Goal: Check status: Check status

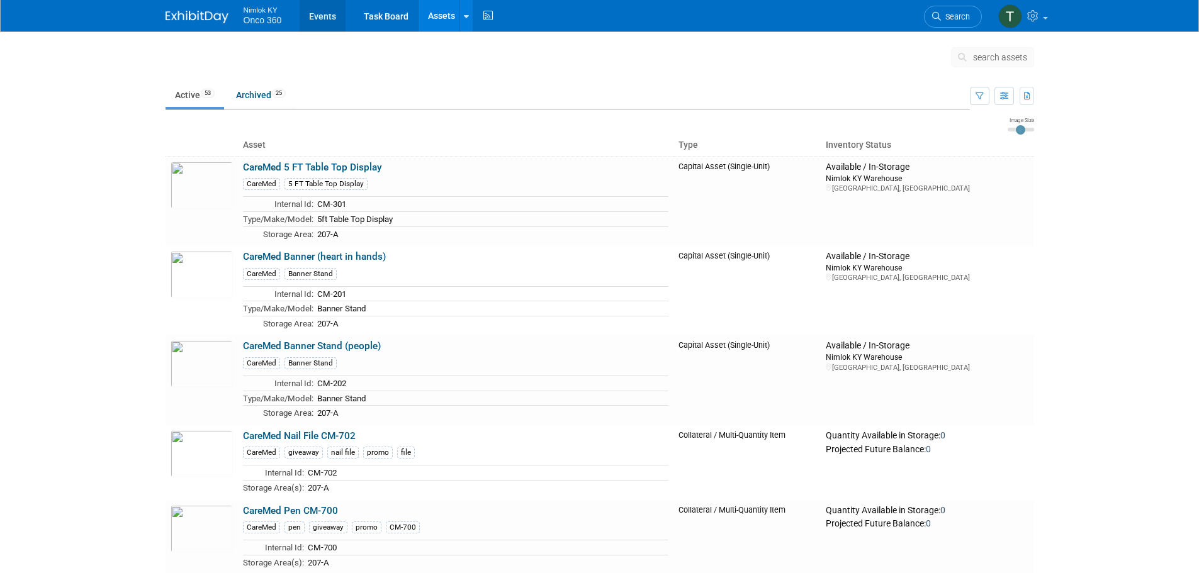
click at [325, 11] on link "Events" at bounding box center [323, 15] width 46 height 31
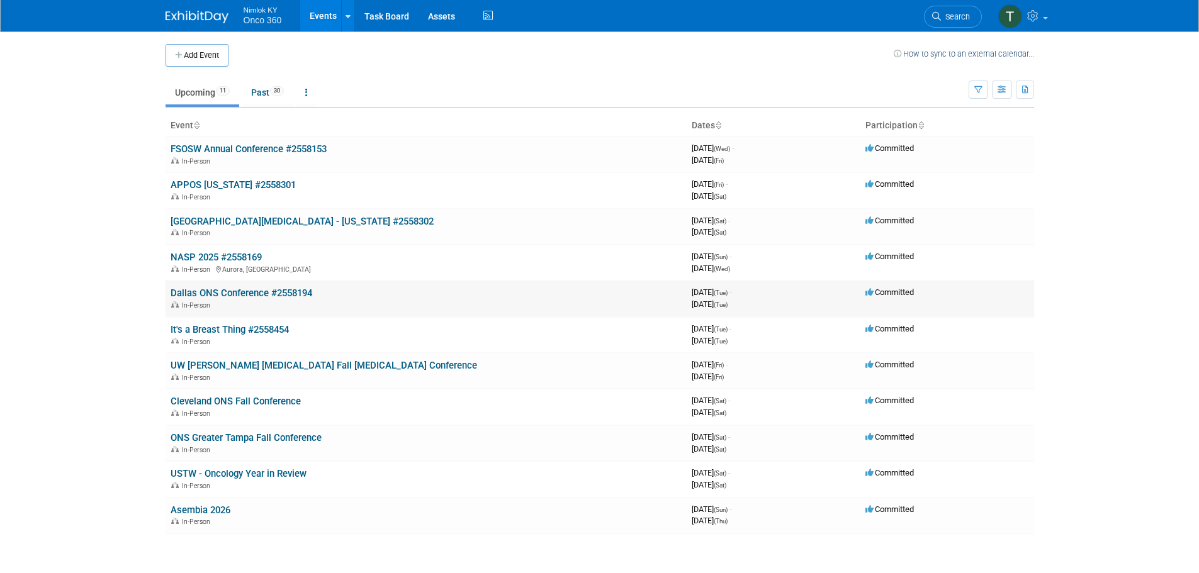
click at [267, 289] on link "Dallas ONS Conference #2558194" at bounding box center [242, 293] width 142 height 11
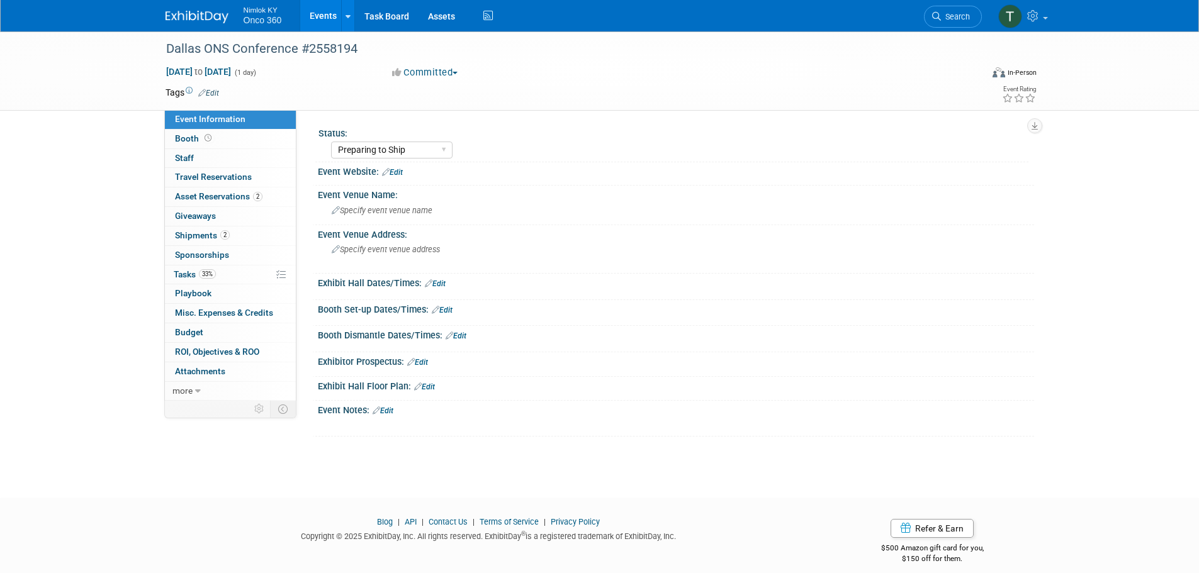
select select "Preparing to Ship"
click at [194, 272] on span "Tasks 33%" at bounding box center [195, 274] width 42 height 10
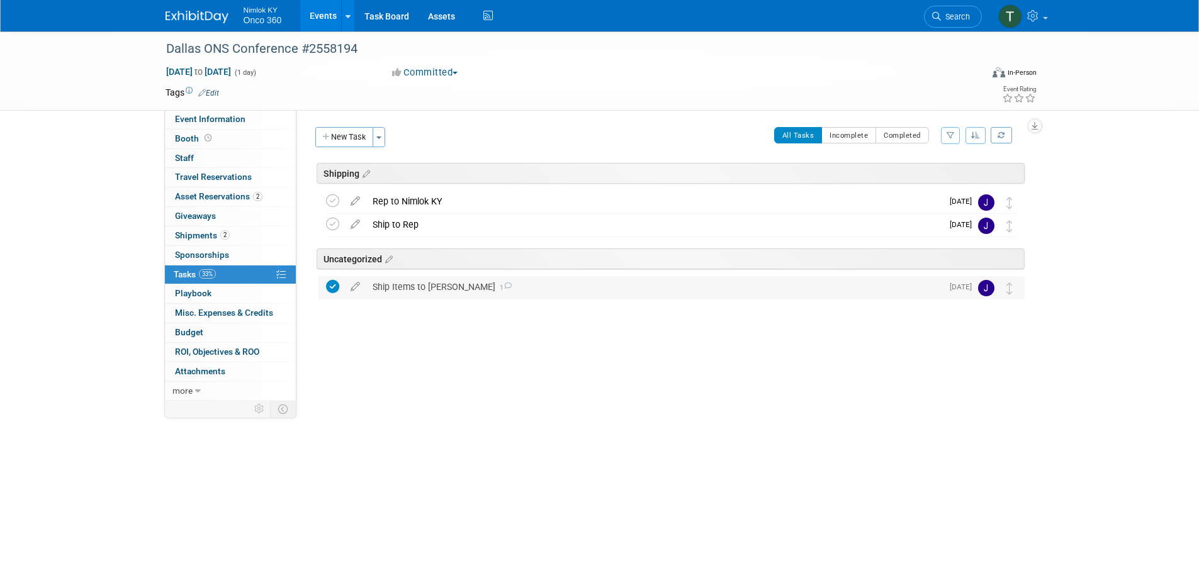
click at [429, 285] on div "Ship Items to [PERSON_NAME] 1" at bounding box center [654, 286] width 576 height 21
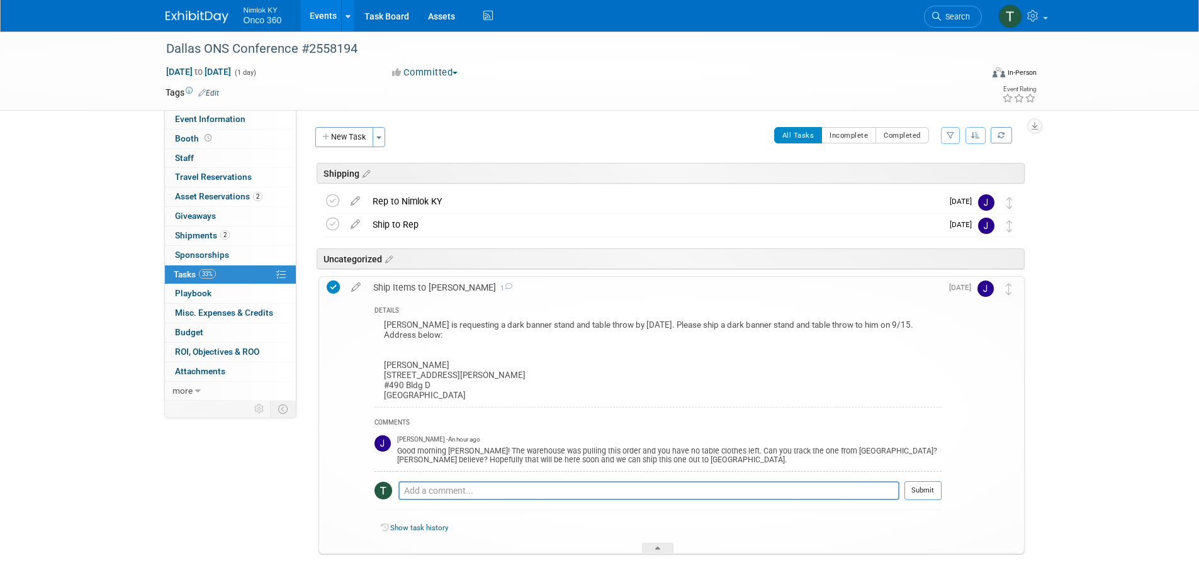
click at [206, 10] on link at bounding box center [204, 11] width 78 height 10
